Goal: Use online tool/utility: Utilize a website feature to perform a specific function

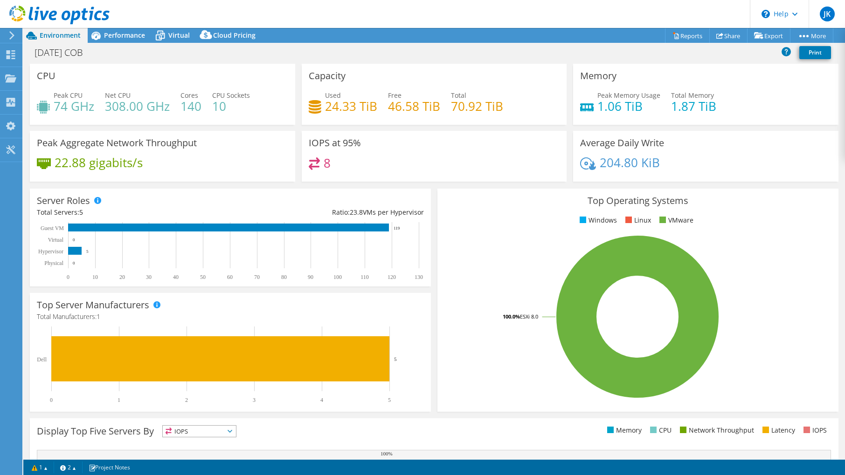
select select "USD"
click at [124, 33] on span "Performance" at bounding box center [124, 35] width 41 height 9
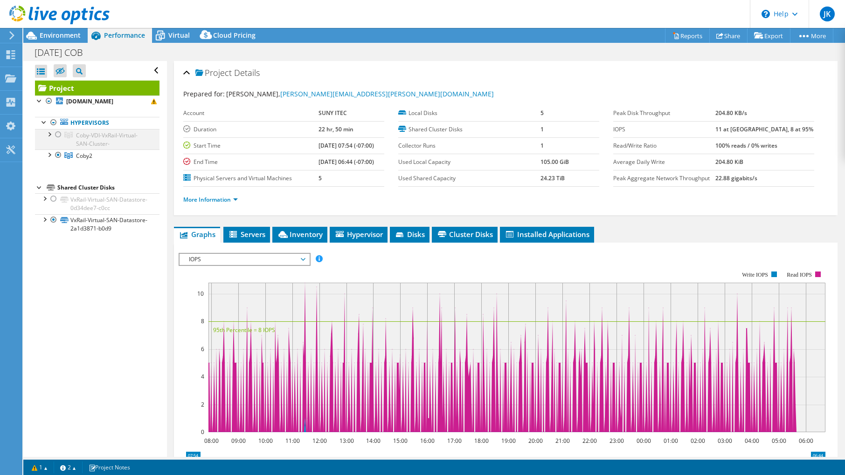
click at [57, 135] on div at bounding box center [58, 134] width 9 height 11
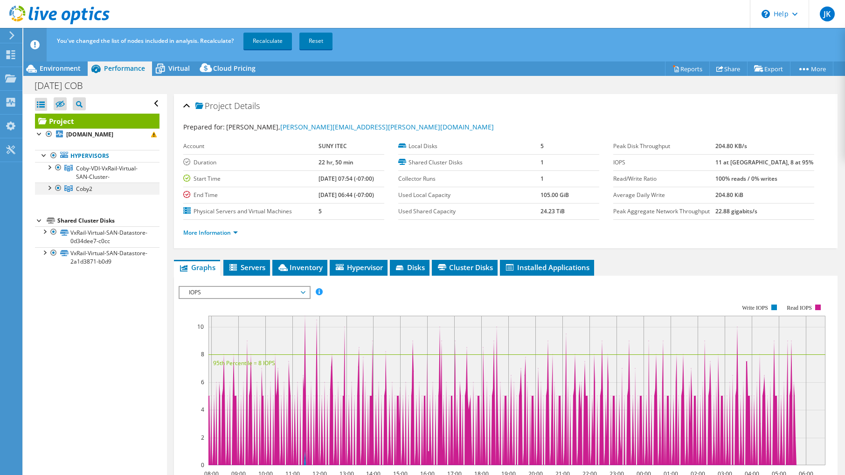
click at [56, 191] on div at bounding box center [58, 188] width 9 height 11
click at [264, 32] on div "You've changed the list of nodes included in analysis. Recalculate? Recalculate…" at bounding box center [451, 41] width 793 height 26
click at [264, 36] on link "Recalculate" at bounding box center [267, 41] width 48 height 17
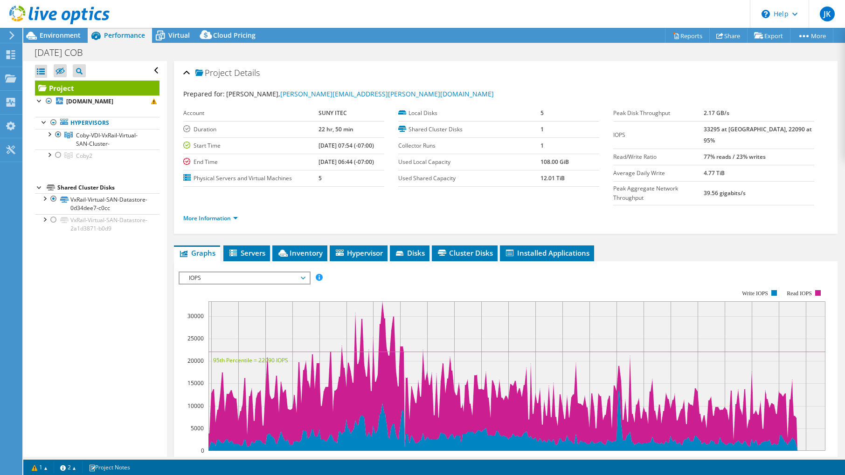
click at [44, 36] on span "Environment" at bounding box center [60, 35] width 41 height 9
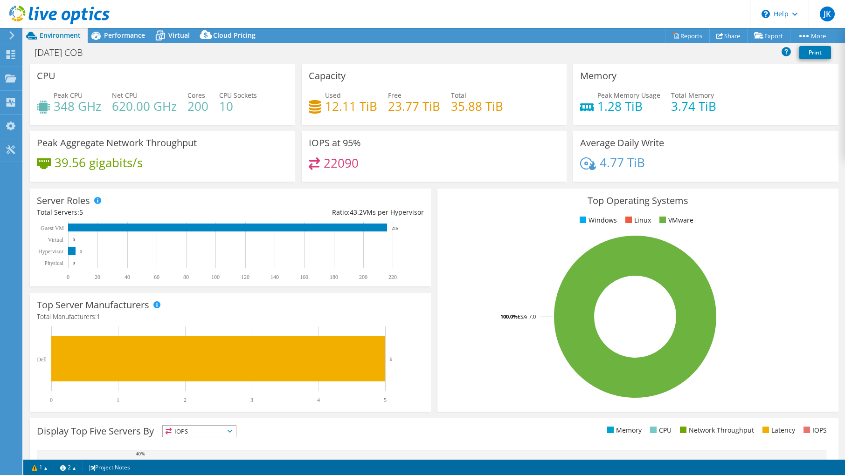
click at [176, 75] on div "CPU Peak CPU 348 GHz Net CPU 620.00 GHz Cores 200 CPU Sockets 10" at bounding box center [162, 94] width 265 height 61
click at [135, 37] on span "Performance" at bounding box center [124, 35] width 41 height 9
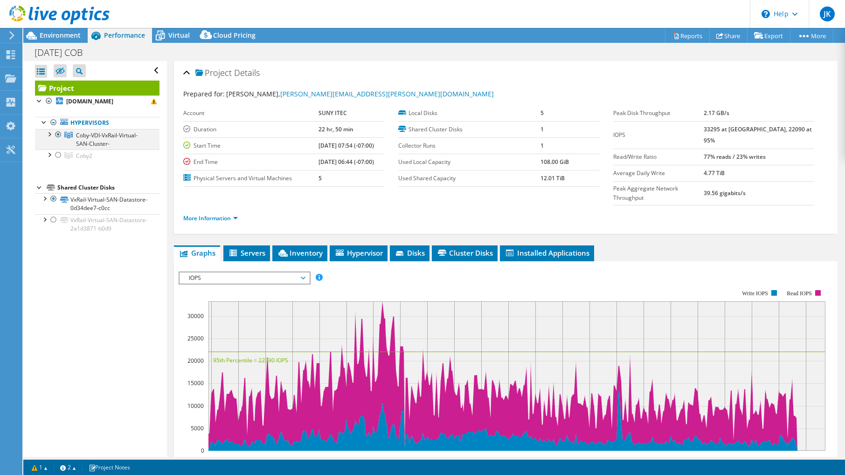
click at [57, 136] on div at bounding box center [58, 134] width 9 height 11
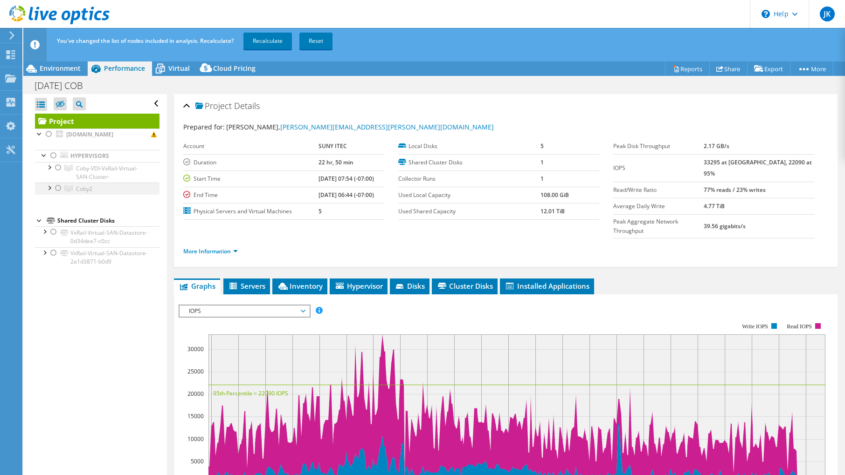
click at [56, 185] on div at bounding box center [58, 188] width 9 height 11
click at [255, 41] on link "Recalculate" at bounding box center [267, 41] width 48 height 17
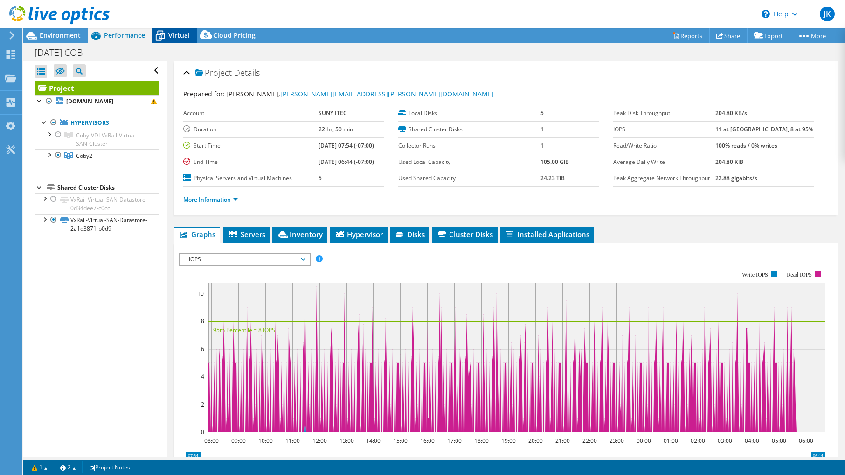
click at [174, 35] on span "Virtual" at bounding box center [178, 35] width 21 height 9
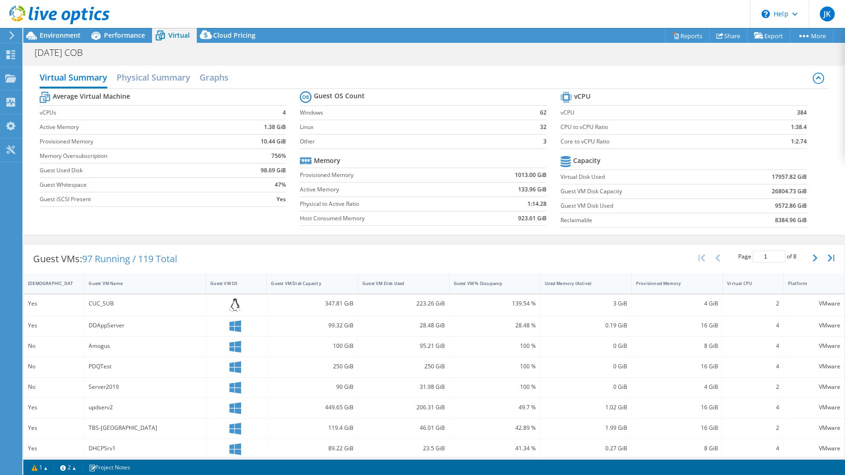
click at [415, 14] on header "JK End User [PERSON_NAME] [PERSON_NAME][EMAIL_ADDRESS][PERSON_NAME][DOMAIN_NAME…" at bounding box center [422, 14] width 845 height 28
